Goal: Transaction & Acquisition: Purchase product/service

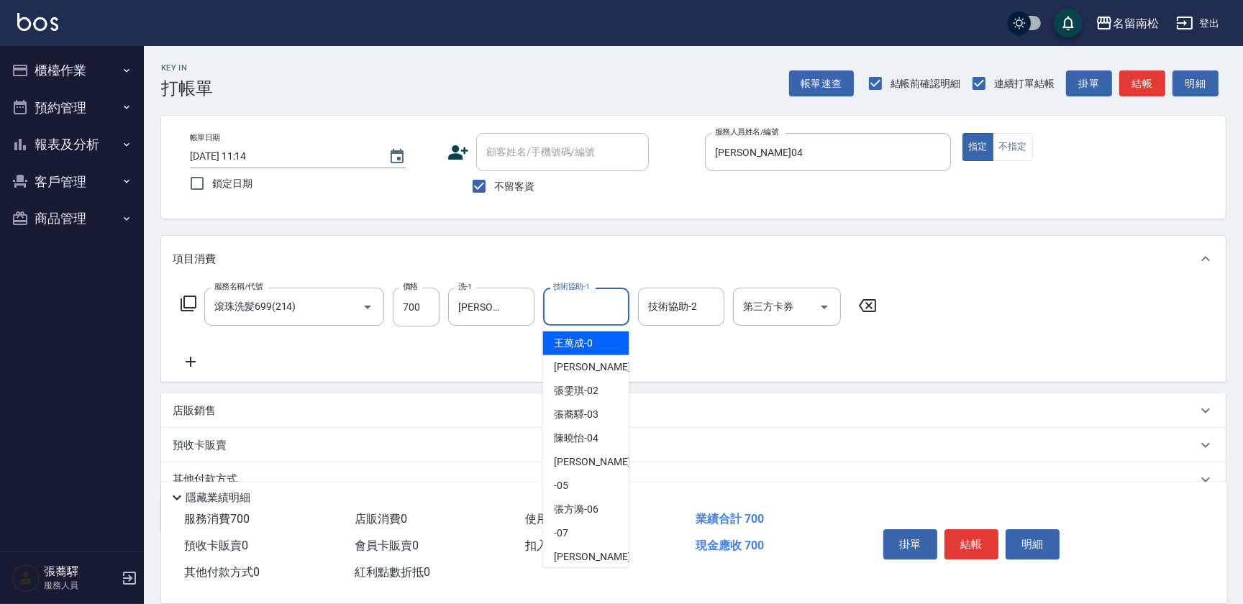
click at [592, 311] on input "技術協助-1" at bounding box center [585, 306] width 73 height 25
type input "[PERSON_NAME]04"
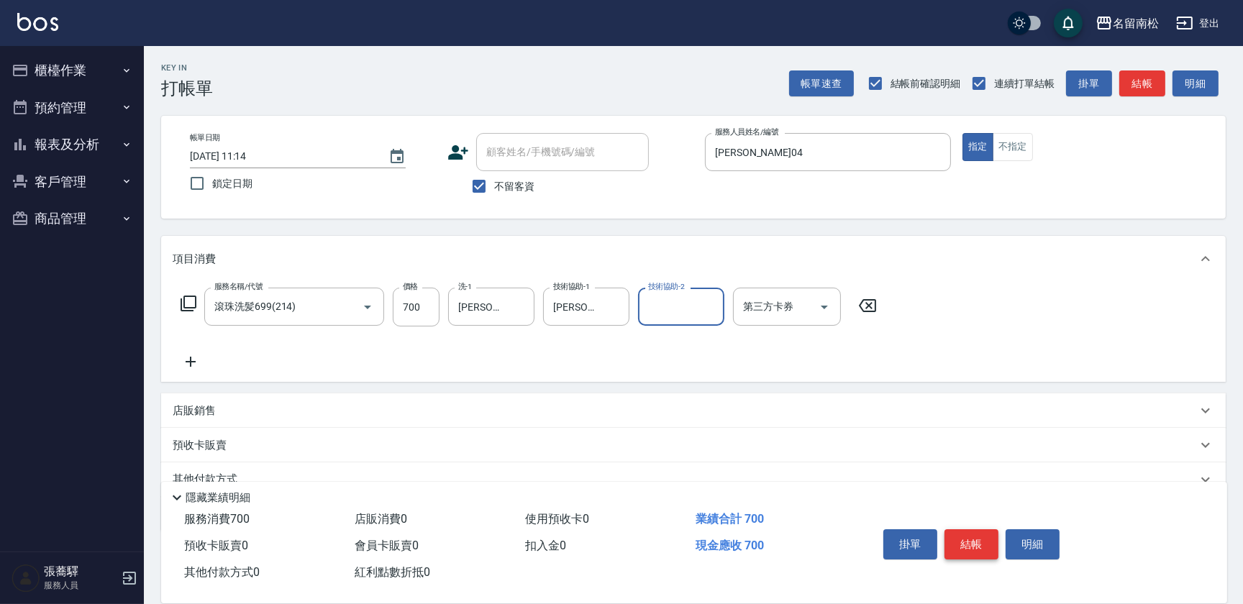
click at [972, 555] on button "結帳" at bounding box center [971, 544] width 54 height 30
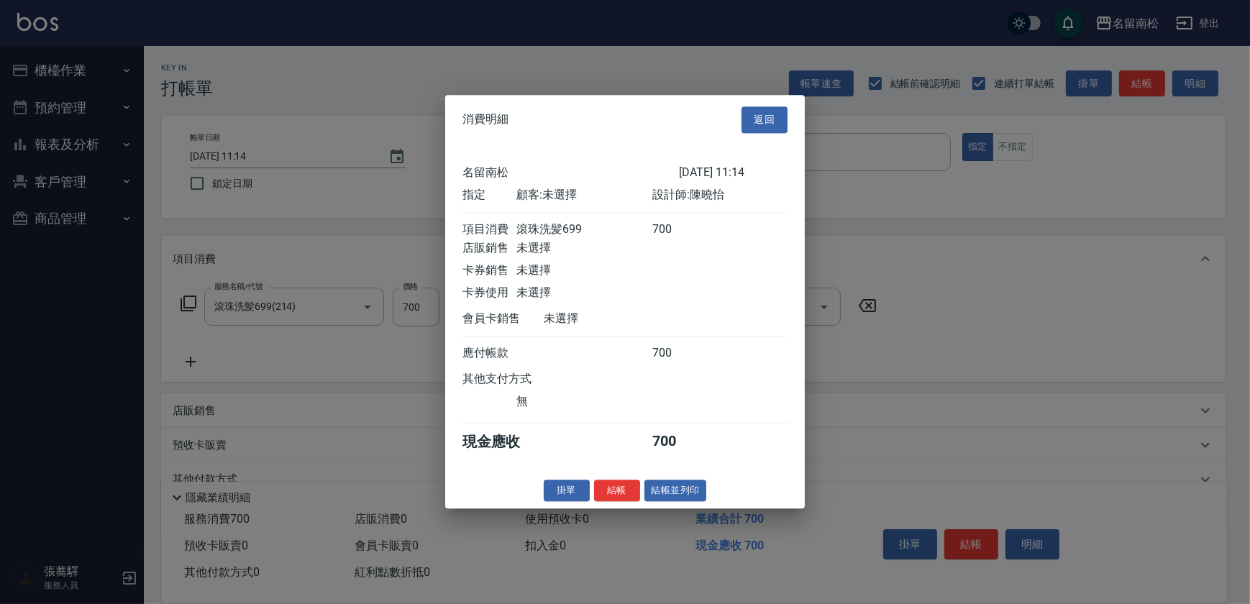
drag, startPoint x: 694, startPoint y: 501, endPoint x: 681, endPoint y: 498, distance: 13.3
click at [693, 501] on button "結帳並列印" at bounding box center [675, 491] width 63 height 22
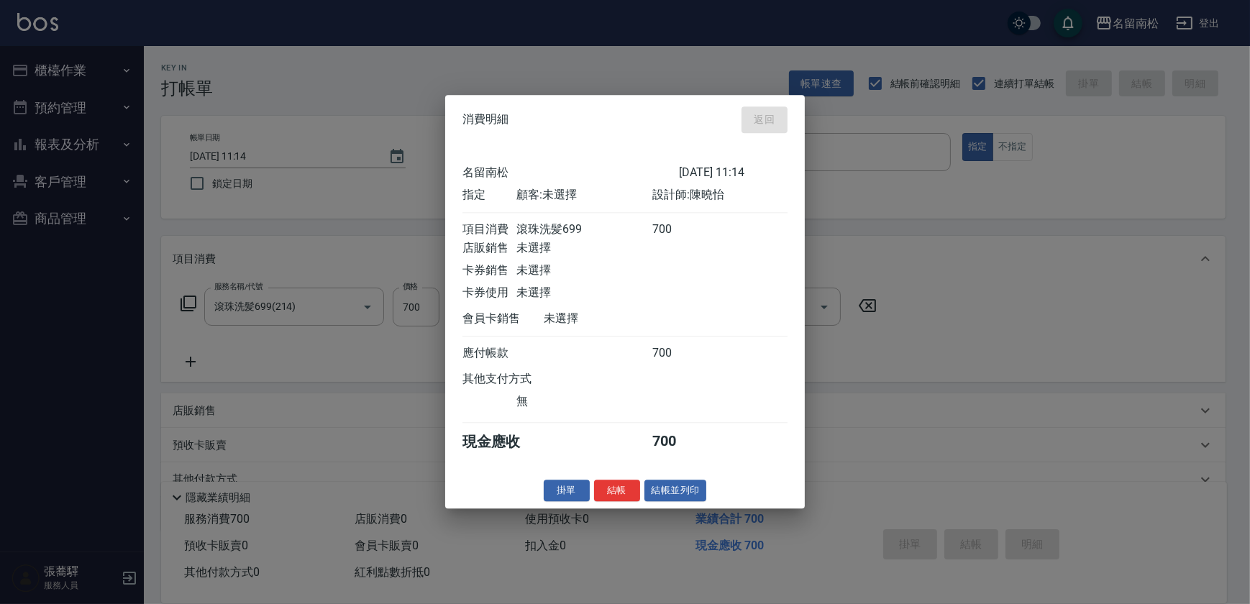
type input "[DATE] 13:09"
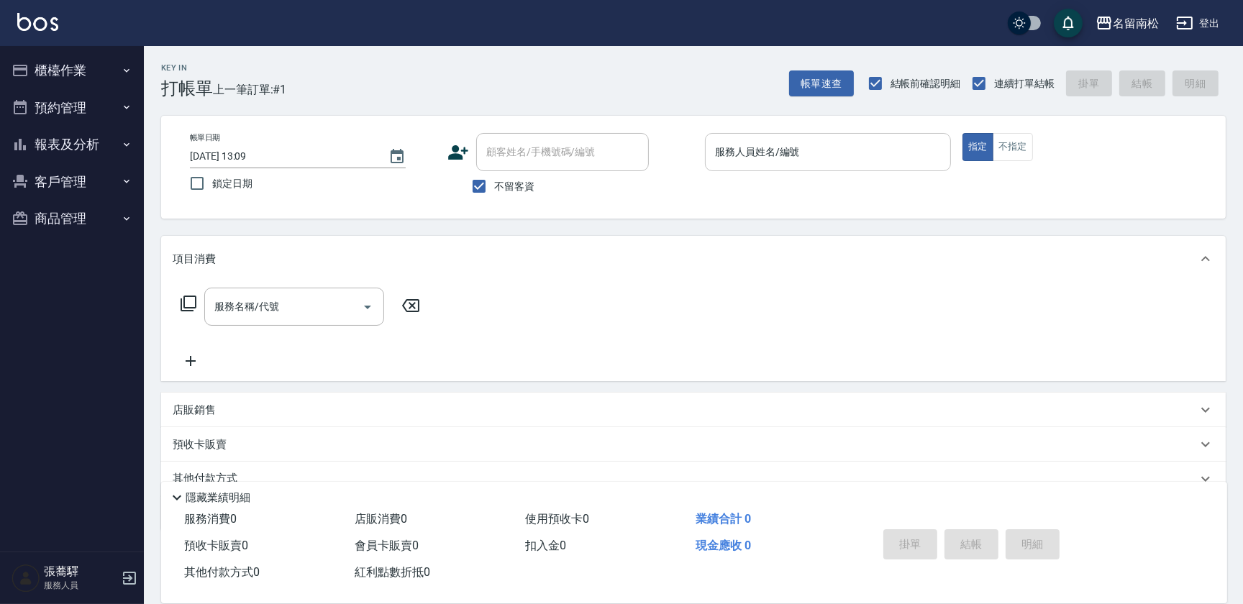
click at [826, 168] on div "服務人員姓名/編號" at bounding box center [828, 152] width 246 height 38
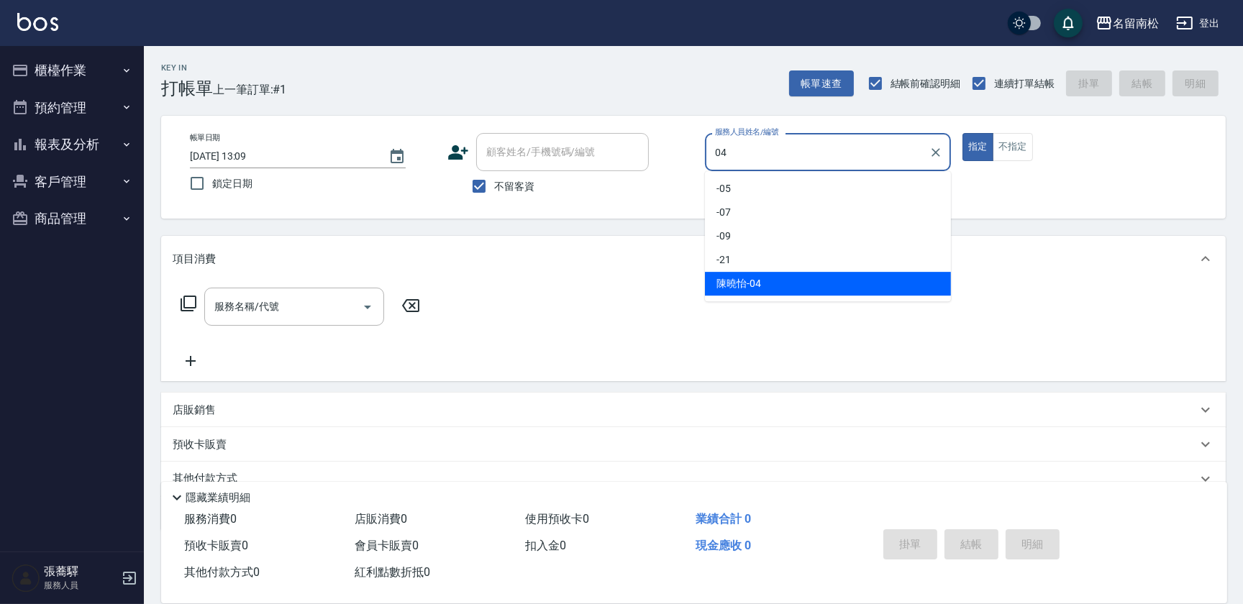
type input "[PERSON_NAME]04"
type button "true"
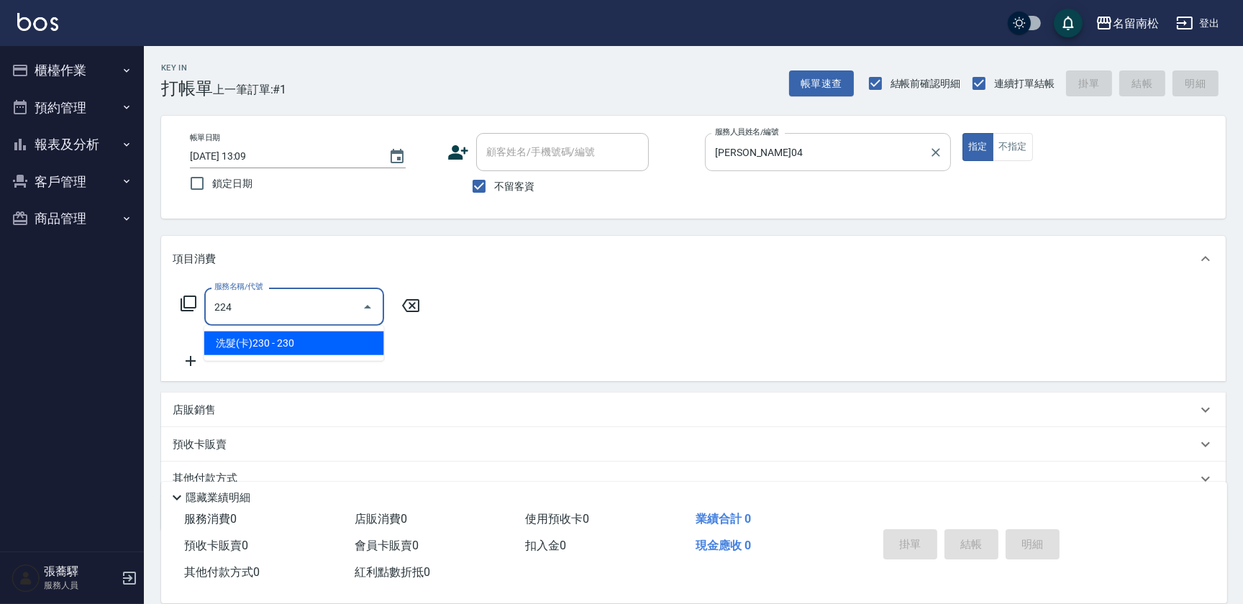
type input "洗髮(卡)230(224)"
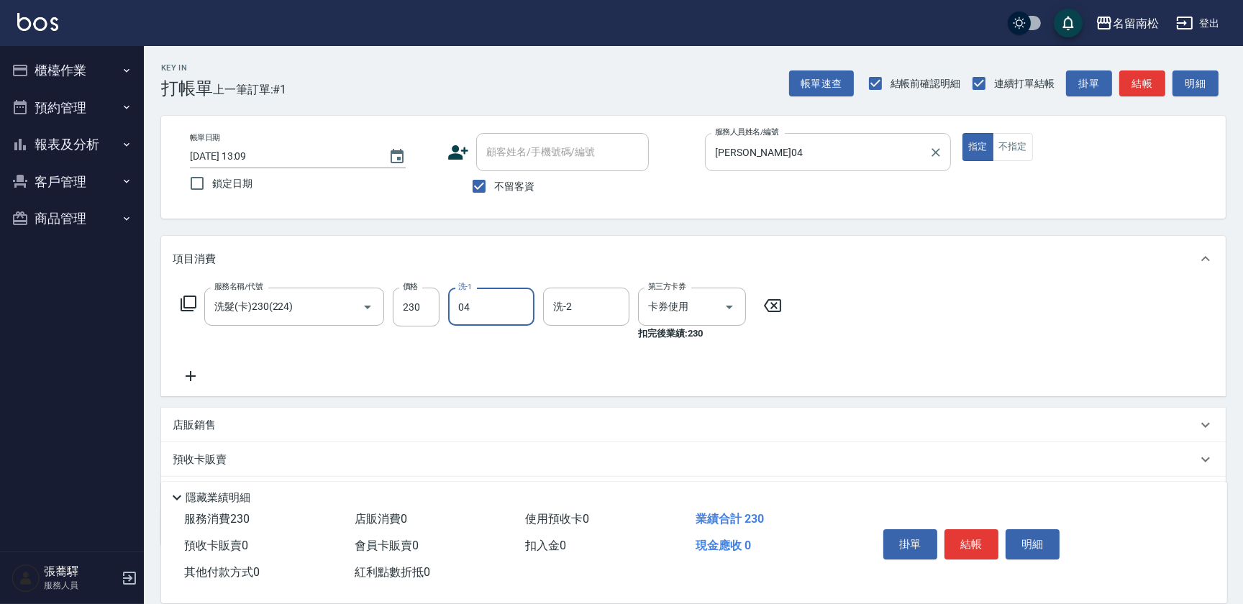
type input "[PERSON_NAME]04"
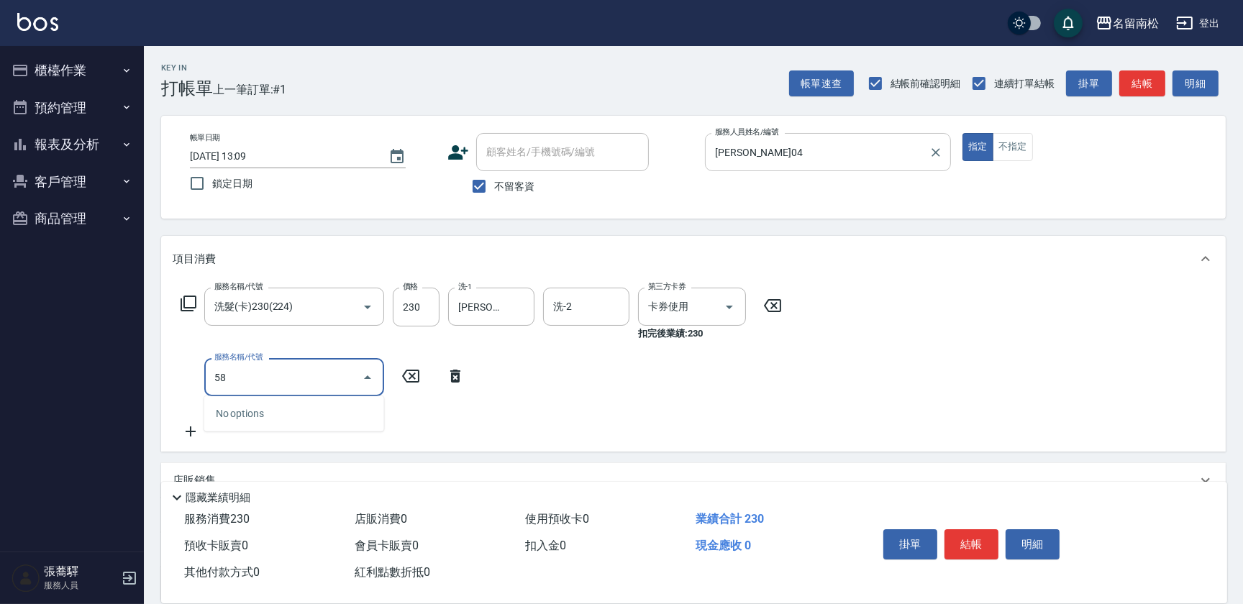
type input "5"
type input "染髮[2000](508)"
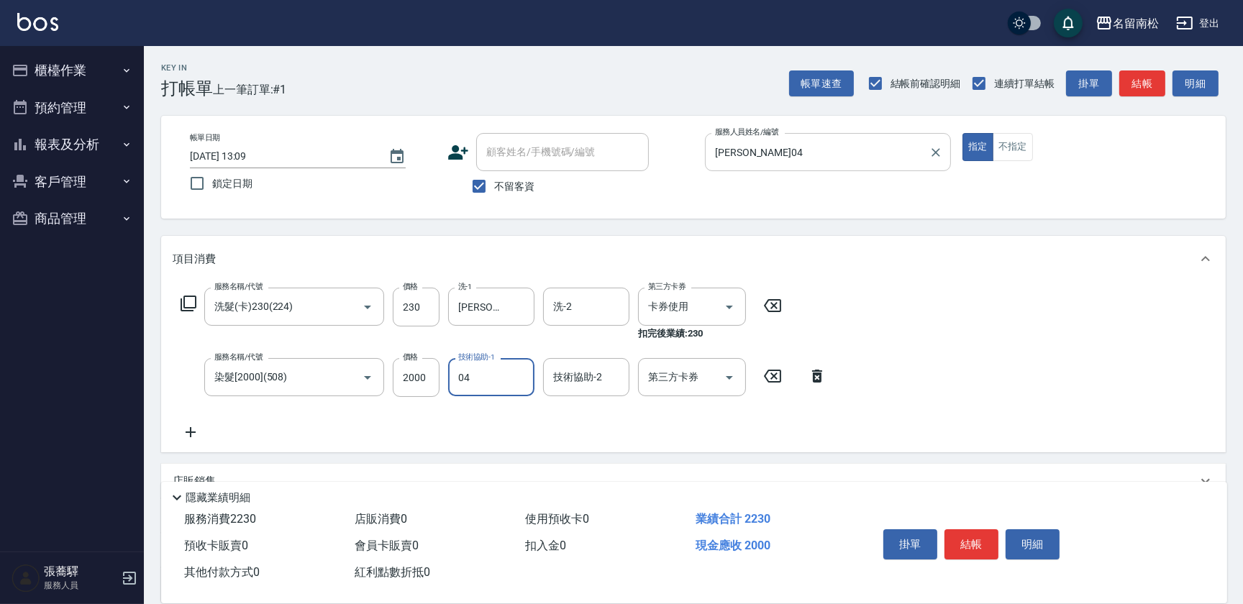
type input "[PERSON_NAME]04"
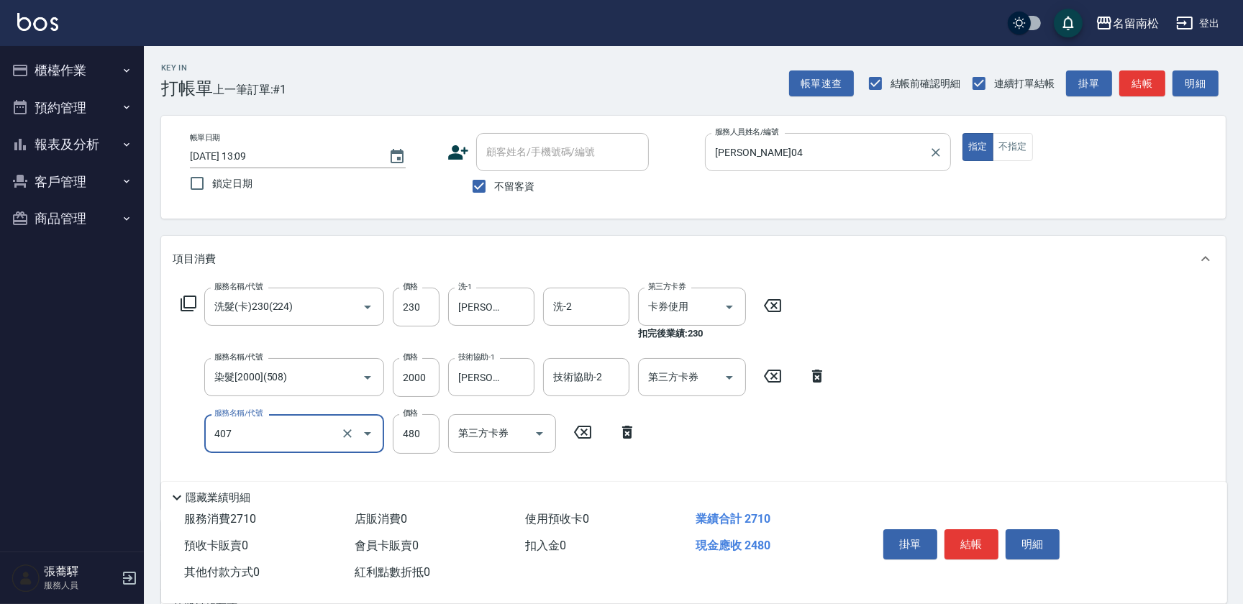
type input "剪髮(480)(407)"
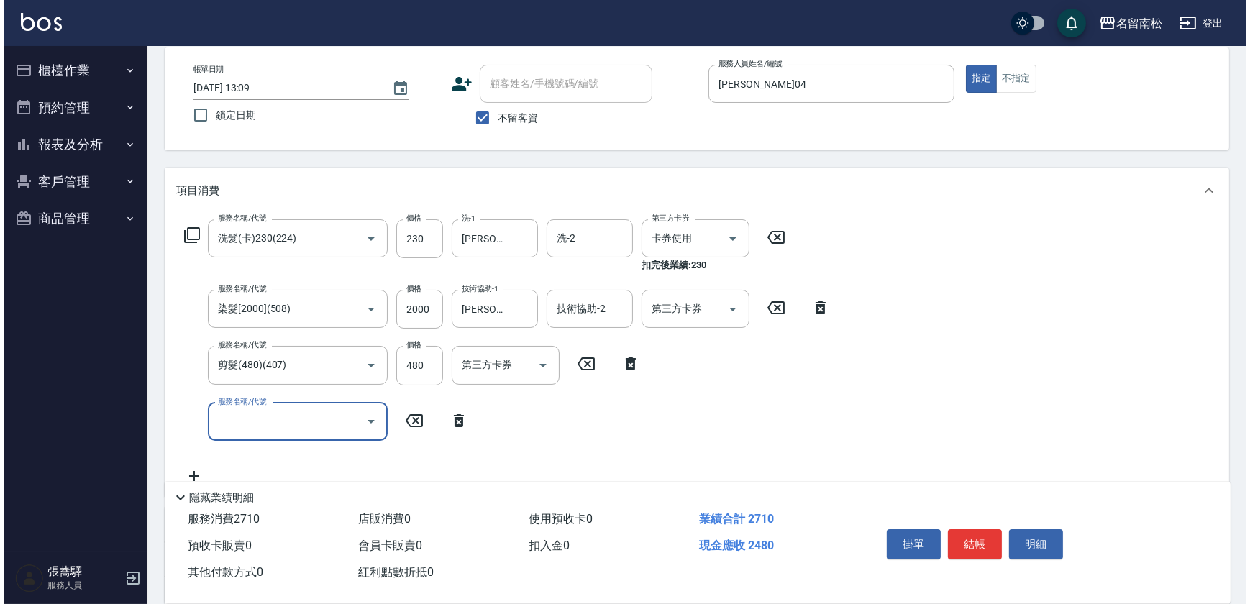
scroll to position [130, 0]
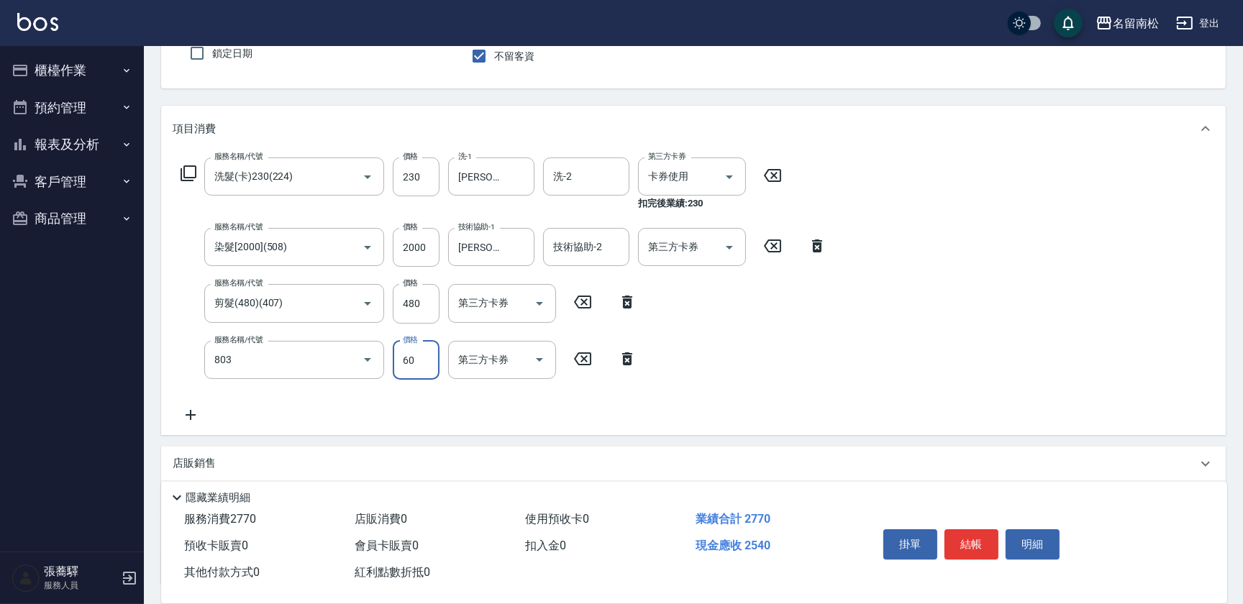
type input "吹捲(803)"
type input "100"
click at [859, 385] on div "服務名稱/代號 洗髮(卡)230(224) 服務名稱/代號 價格 230 價格 洗-1 [PERSON_NAME]-04 洗-1 洗-2 洗-2 第三方卡券 …" at bounding box center [693, 293] width 1064 height 283
click at [964, 545] on button "結帳" at bounding box center [971, 544] width 54 height 30
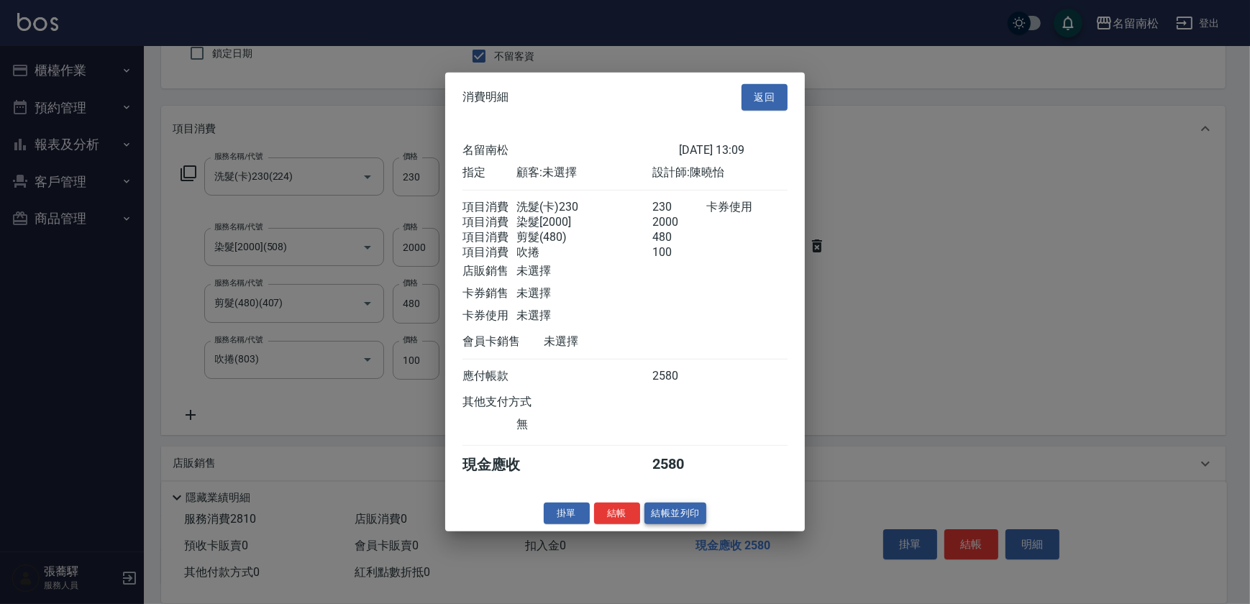
click at [665, 515] on button "結帳並列印" at bounding box center [675, 513] width 63 height 22
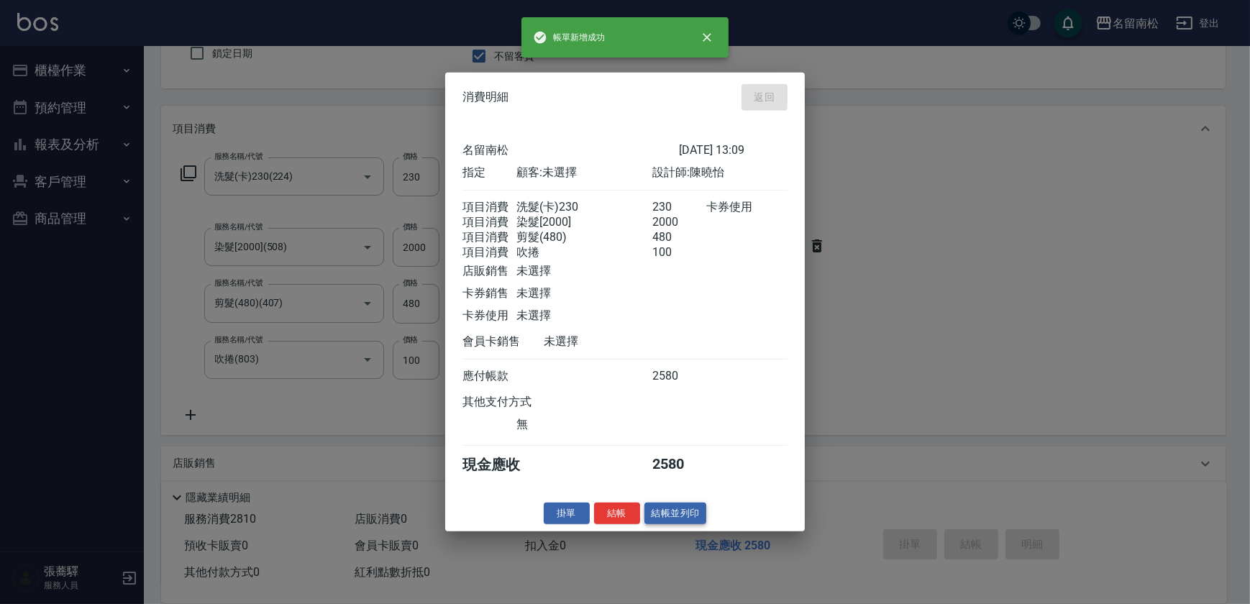
type input "[DATE] 13:10"
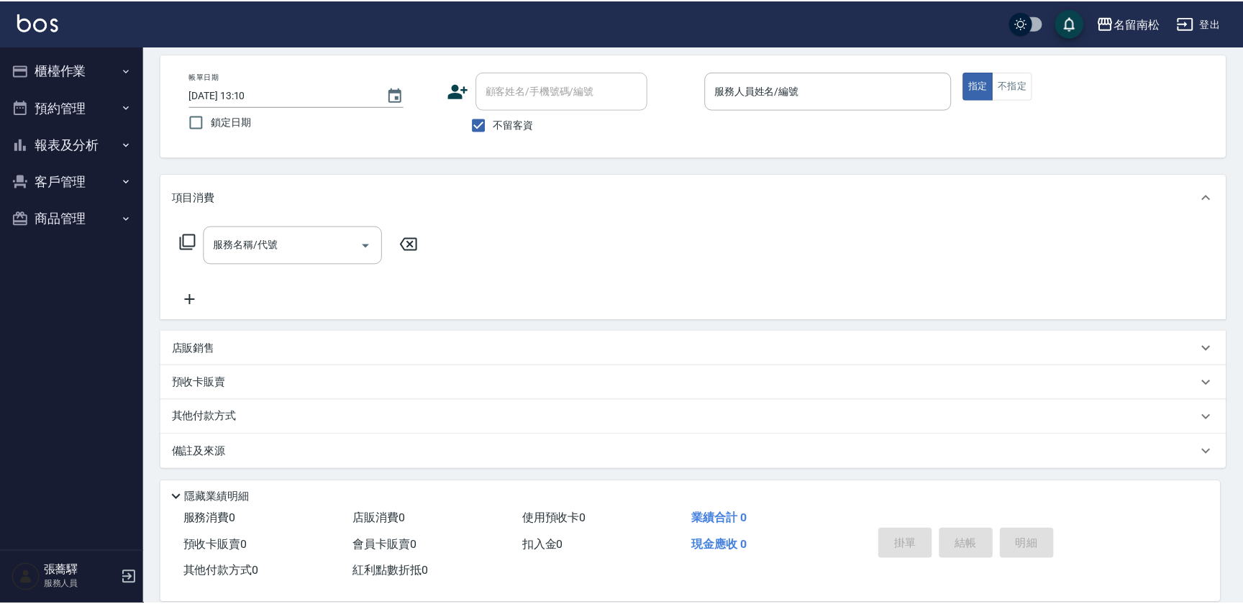
scroll to position [62, 0]
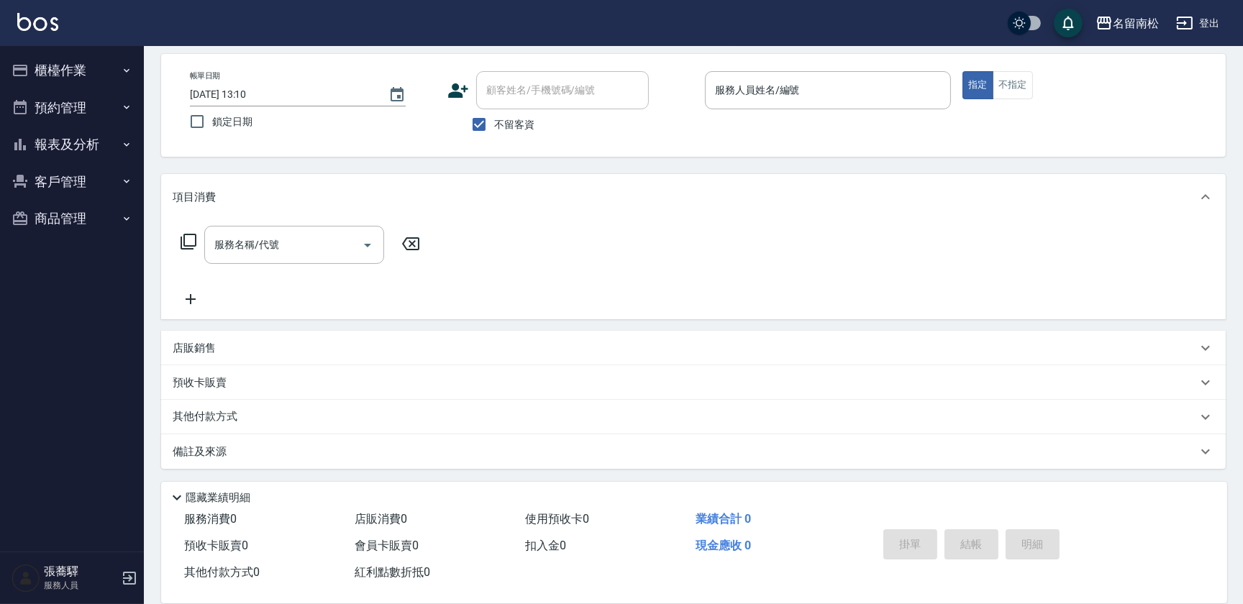
drag, startPoint x: 91, startPoint y: 150, endPoint x: 98, endPoint y: 160, distance: 12.0
click at [96, 155] on button "報表及分析" at bounding box center [72, 144] width 132 height 37
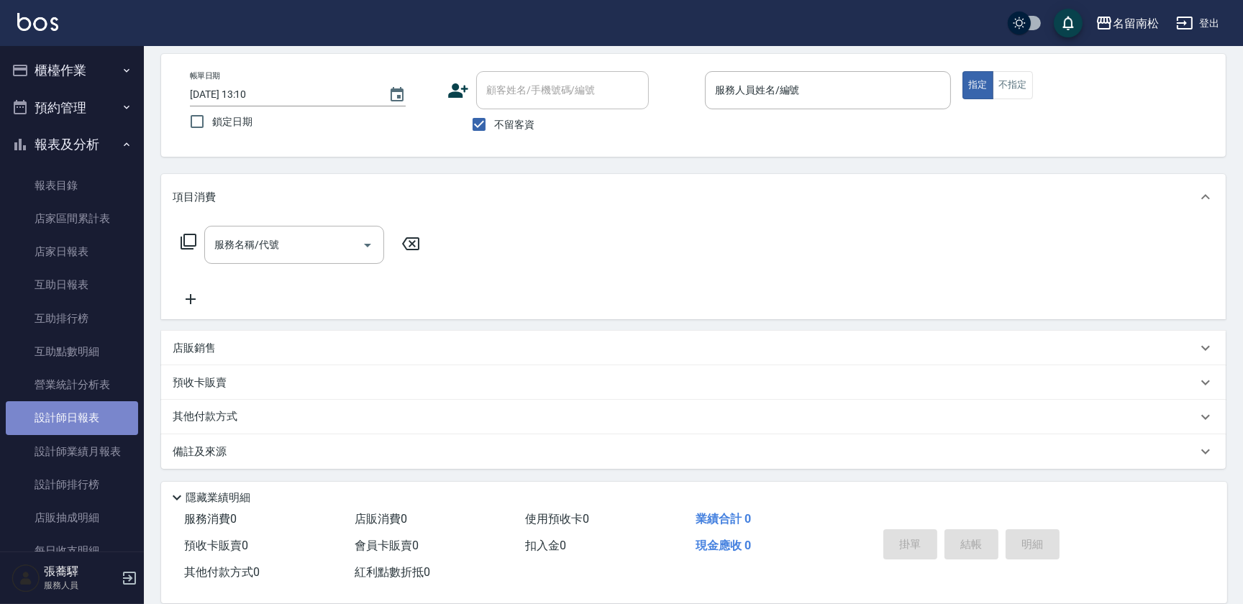
click at [96, 413] on link "設計師日報表" at bounding box center [72, 417] width 132 height 33
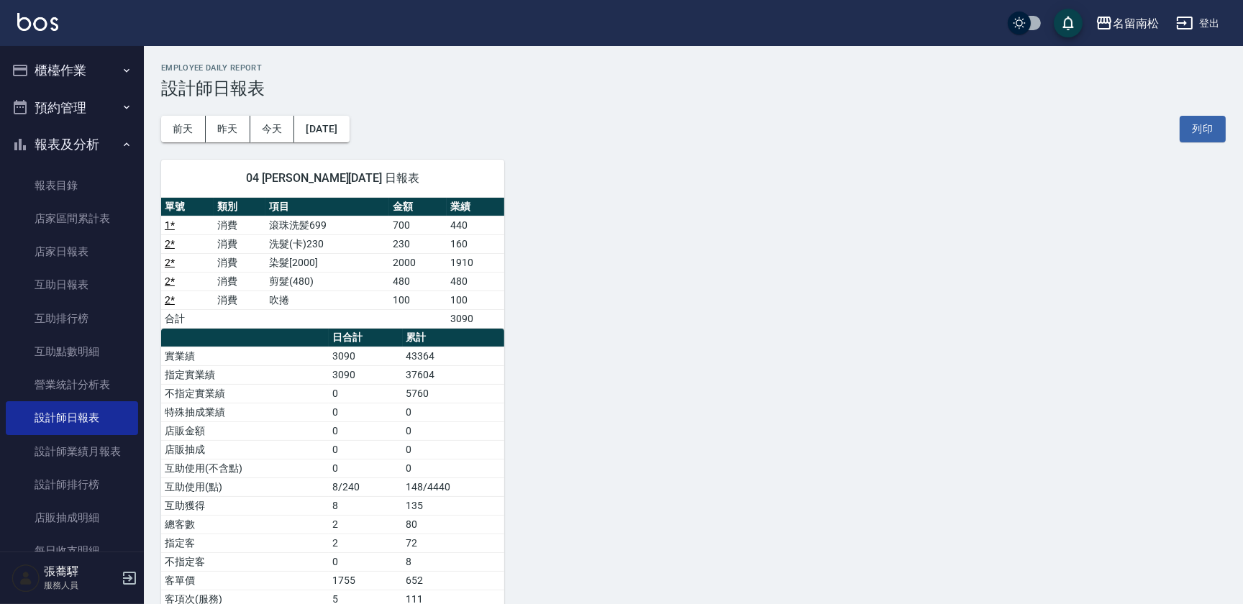
click at [59, 81] on button "櫃檯作業" at bounding box center [72, 70] width 132 height 37
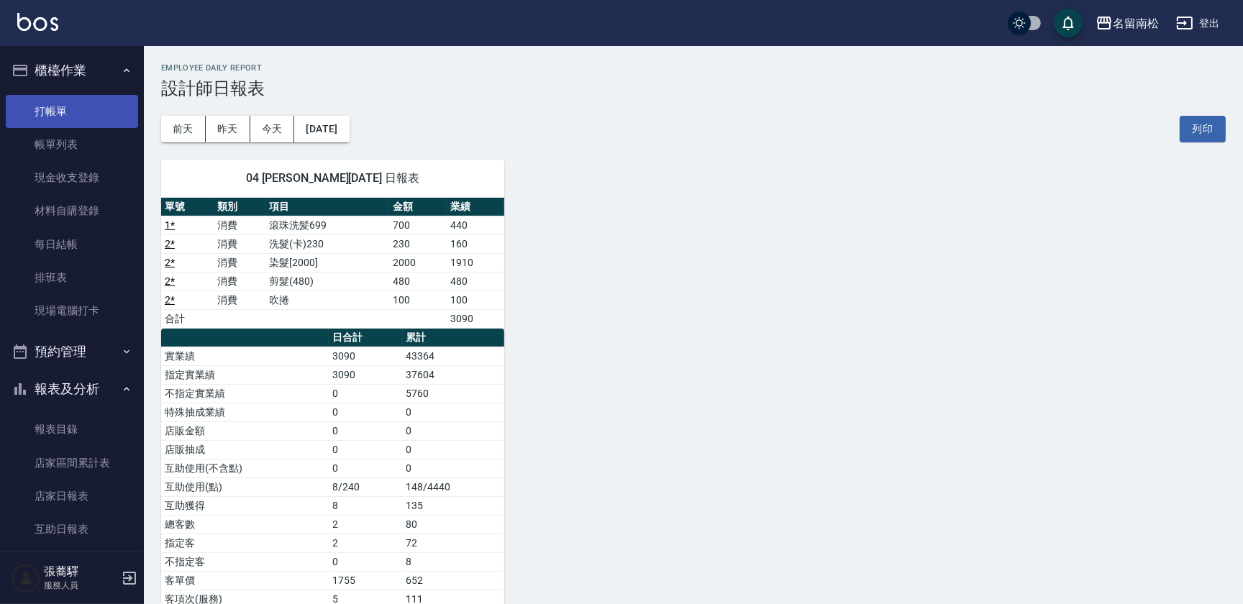
click at [57, 108] on link "打帳單" at bounding box center [72, 111] width 132 height 33
